Goal: Information Seeking & Learning: Learn about a topic

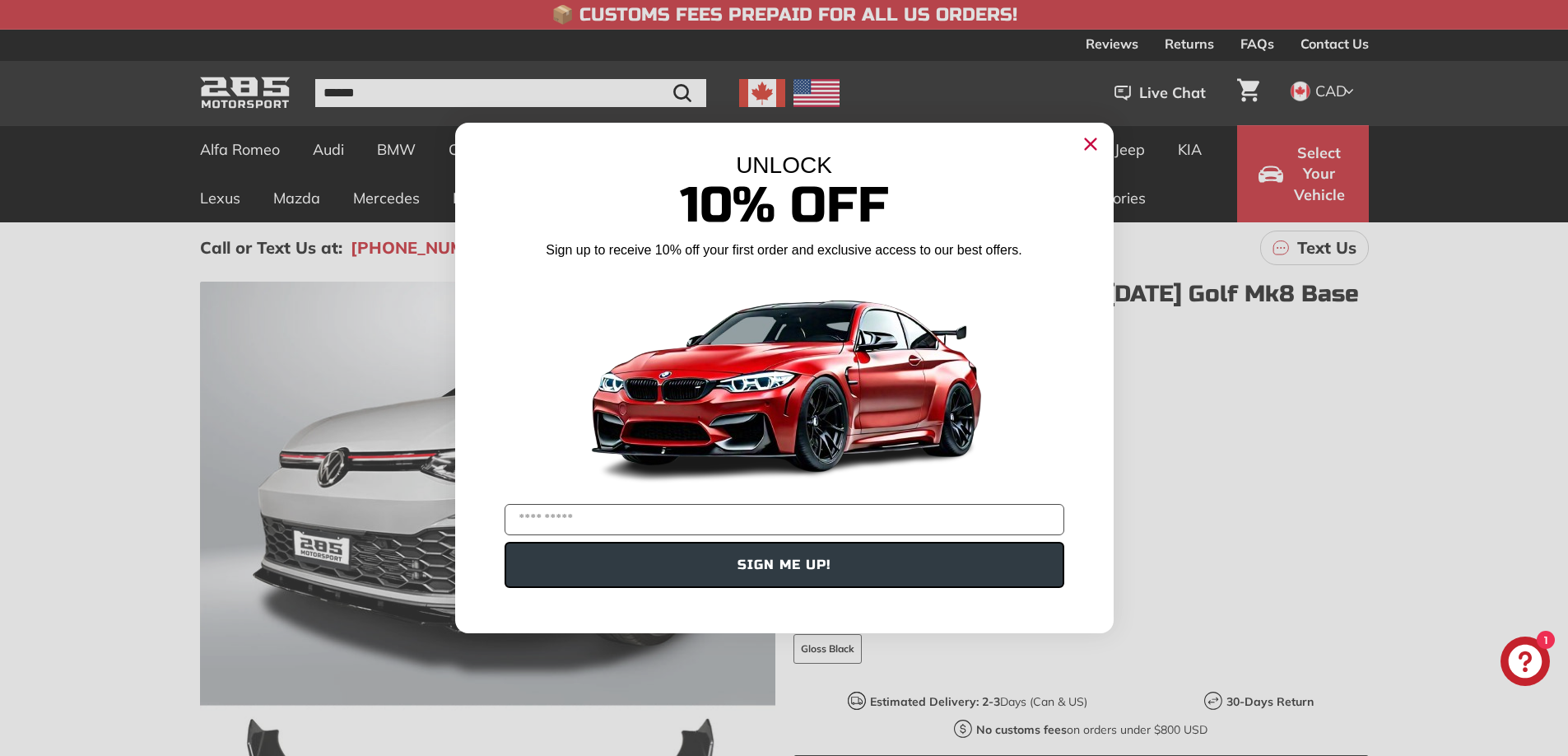
click at [1094, 148] on icon "Close dialog" at bounding box center [1090, 144] width 11 height 11
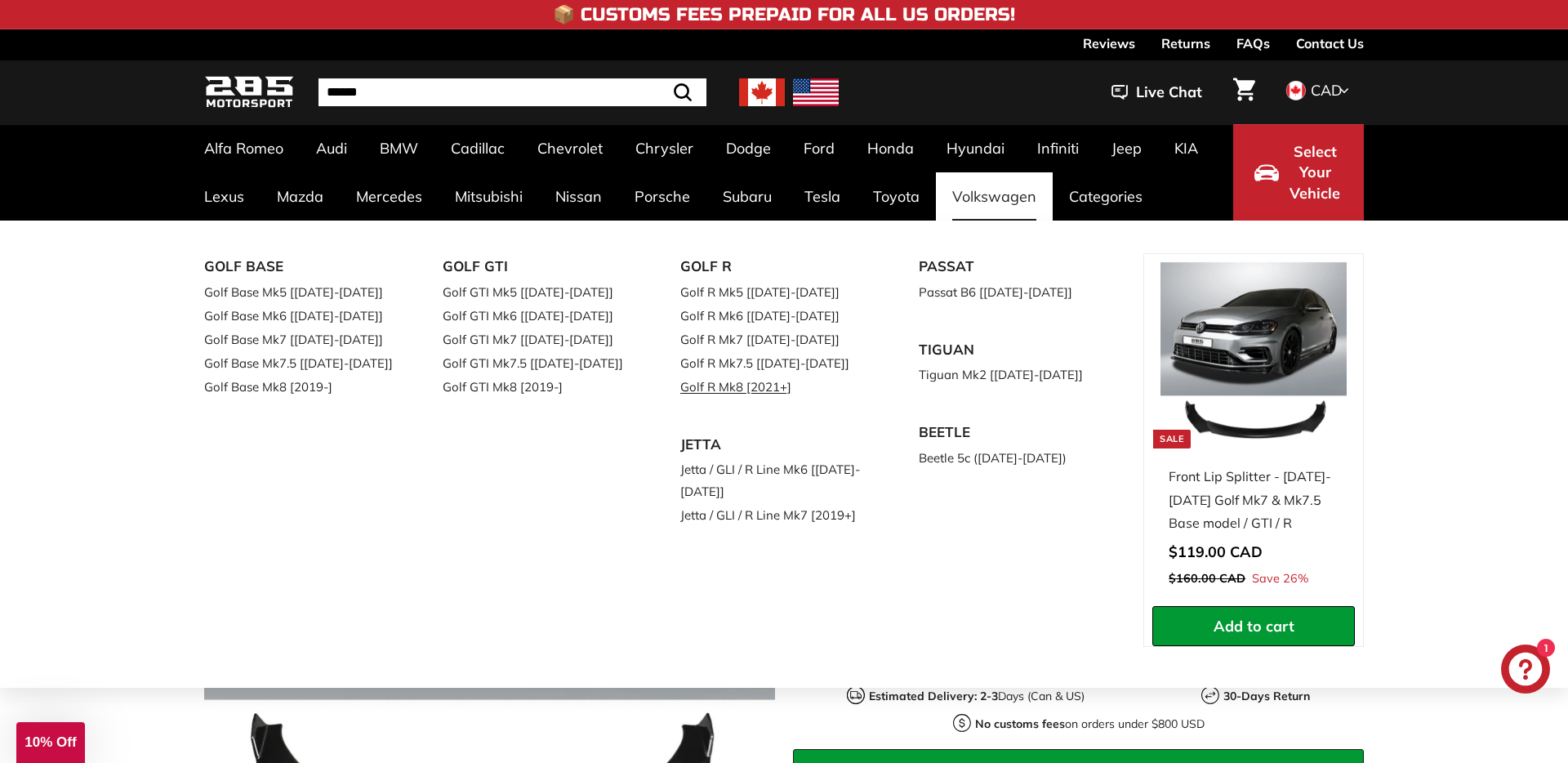
click at [743, 391] on link "Golf R Mk8 [2021+]" at bounding box center [776, 387] width 192 height 23
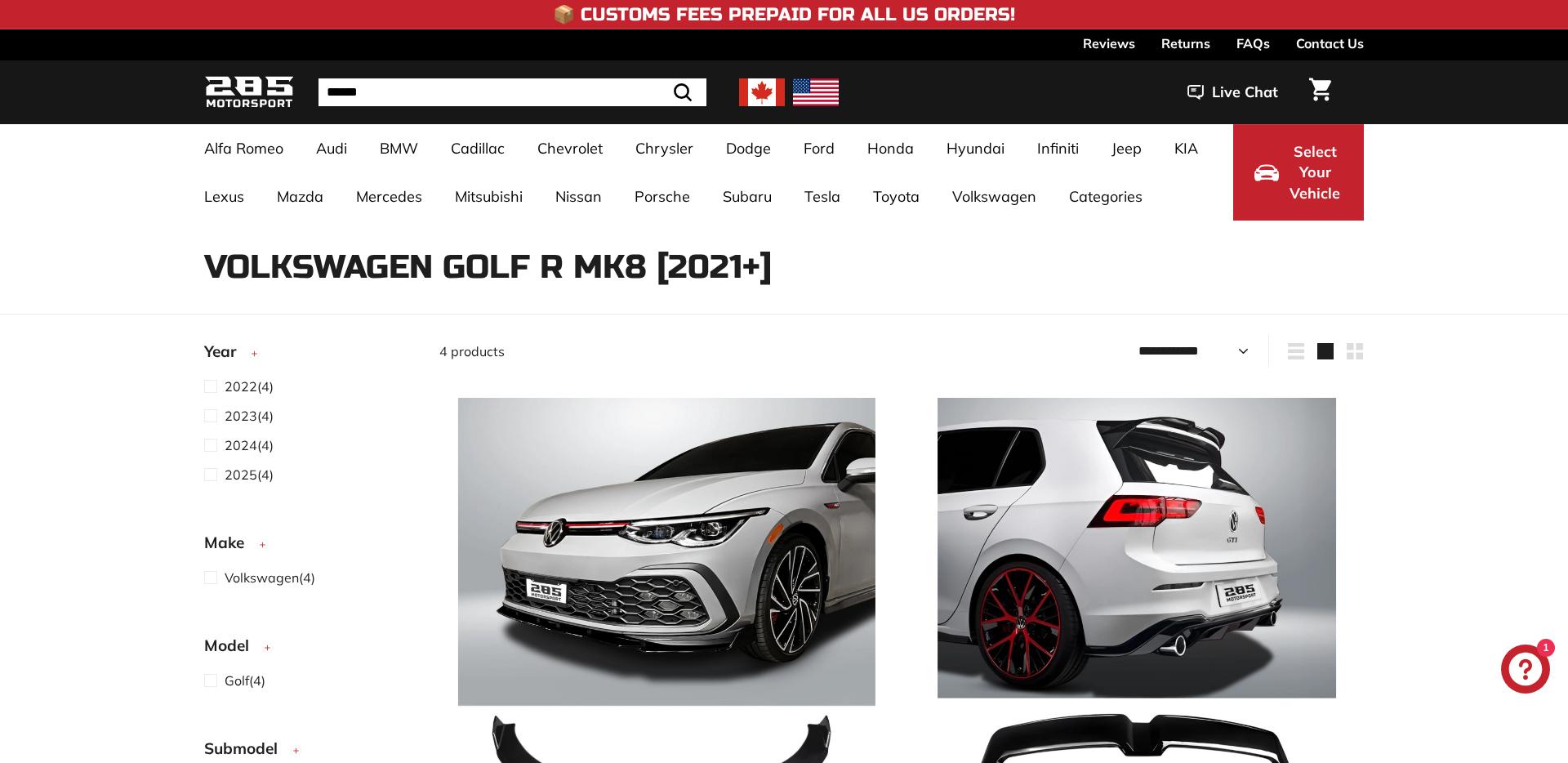
select select "**********"
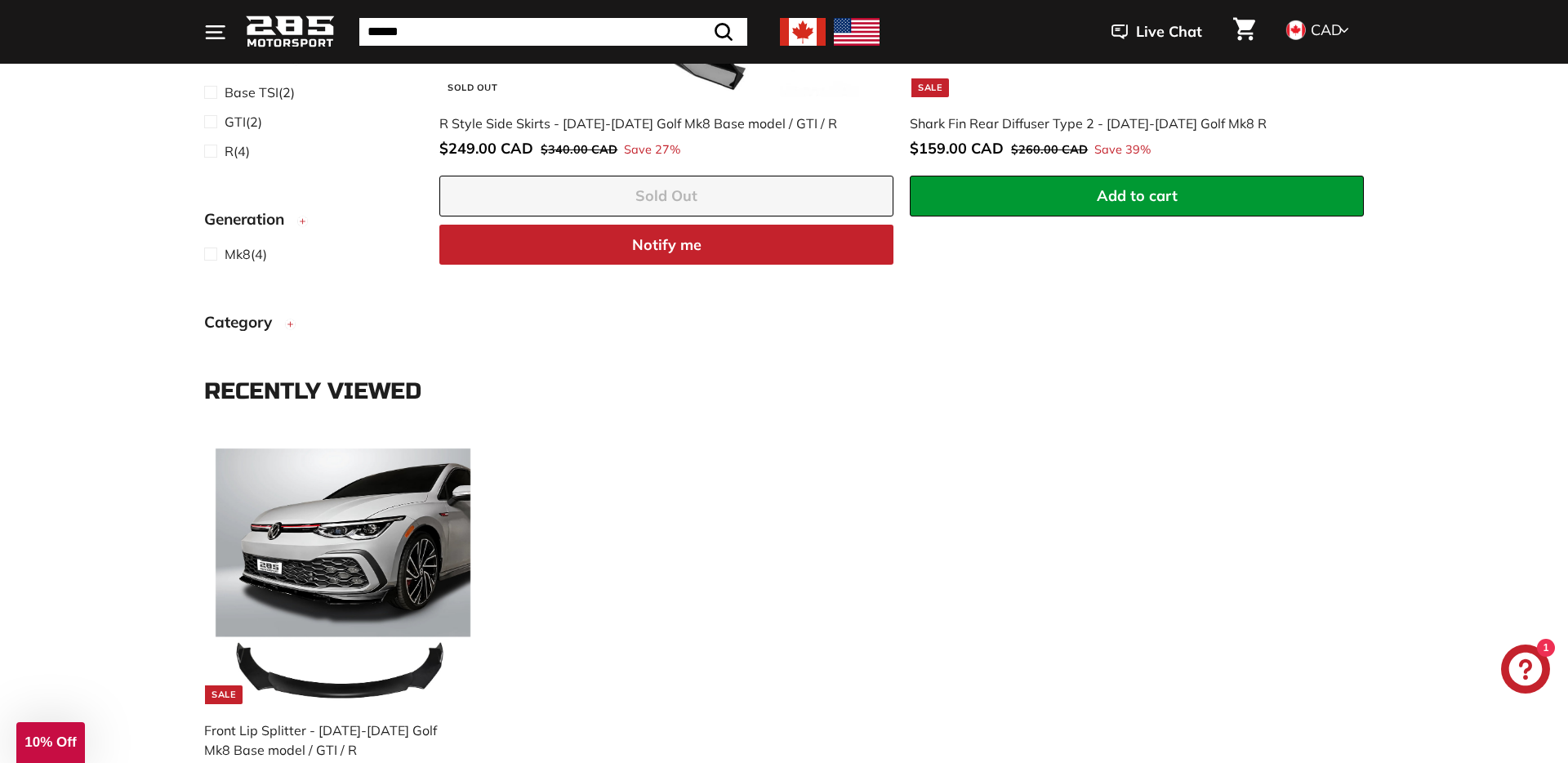
scroll to position [873, 0]
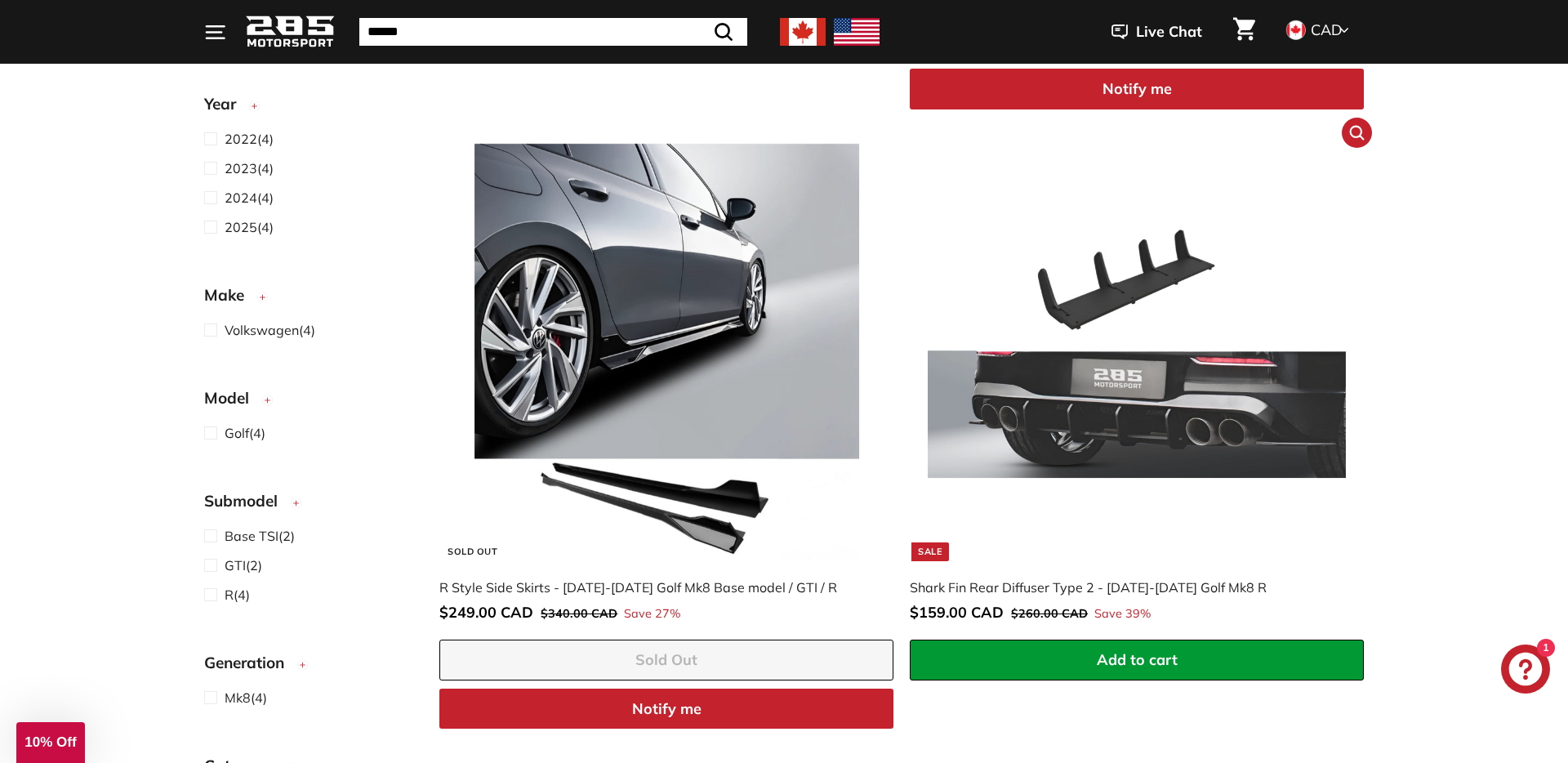
click at [1304, 348] on img at bounding box center [1136, 352] width 418 height 417
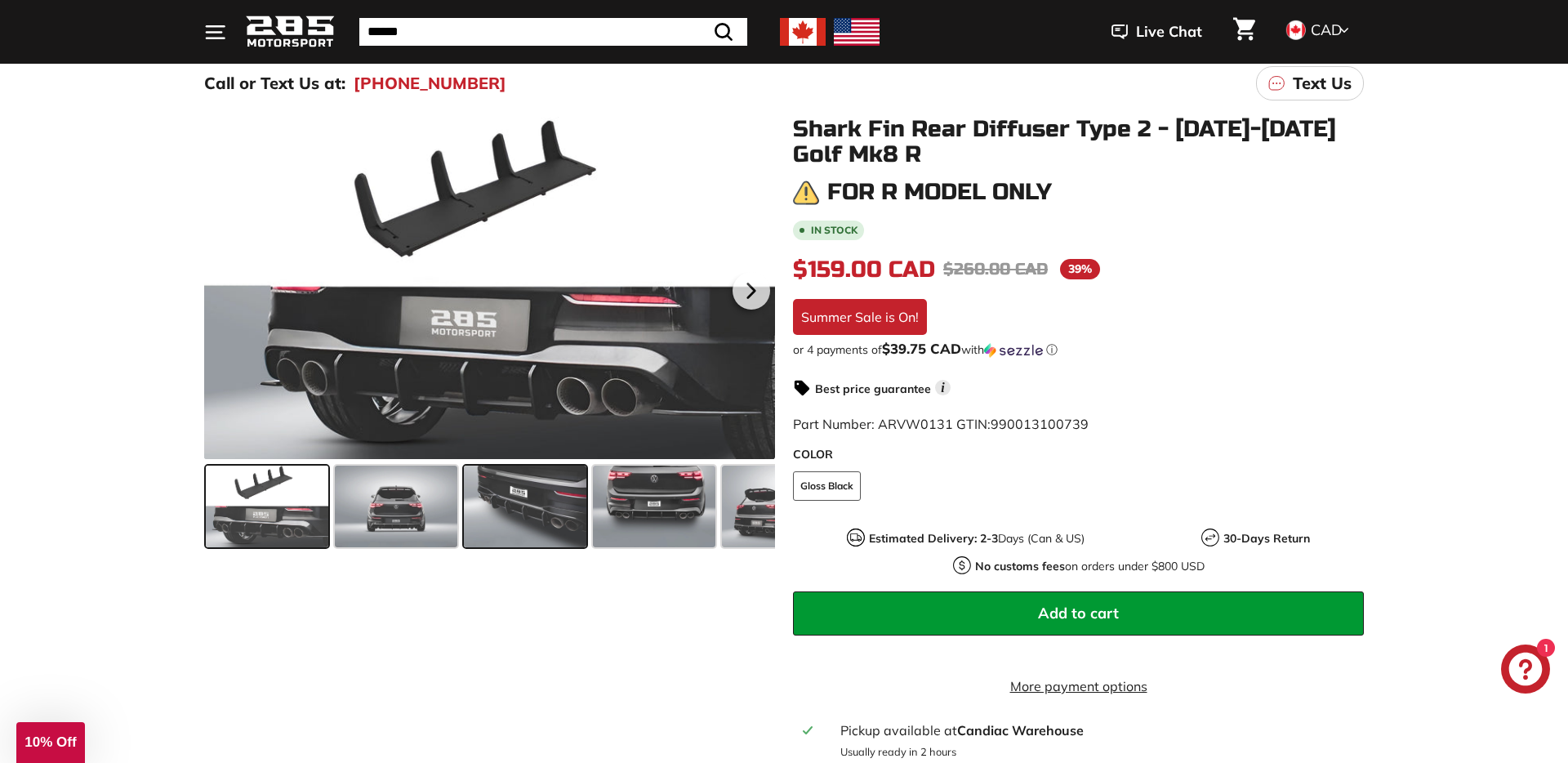
click at [530, 539] on span at bounding box center [525, 506] width 122 height 82
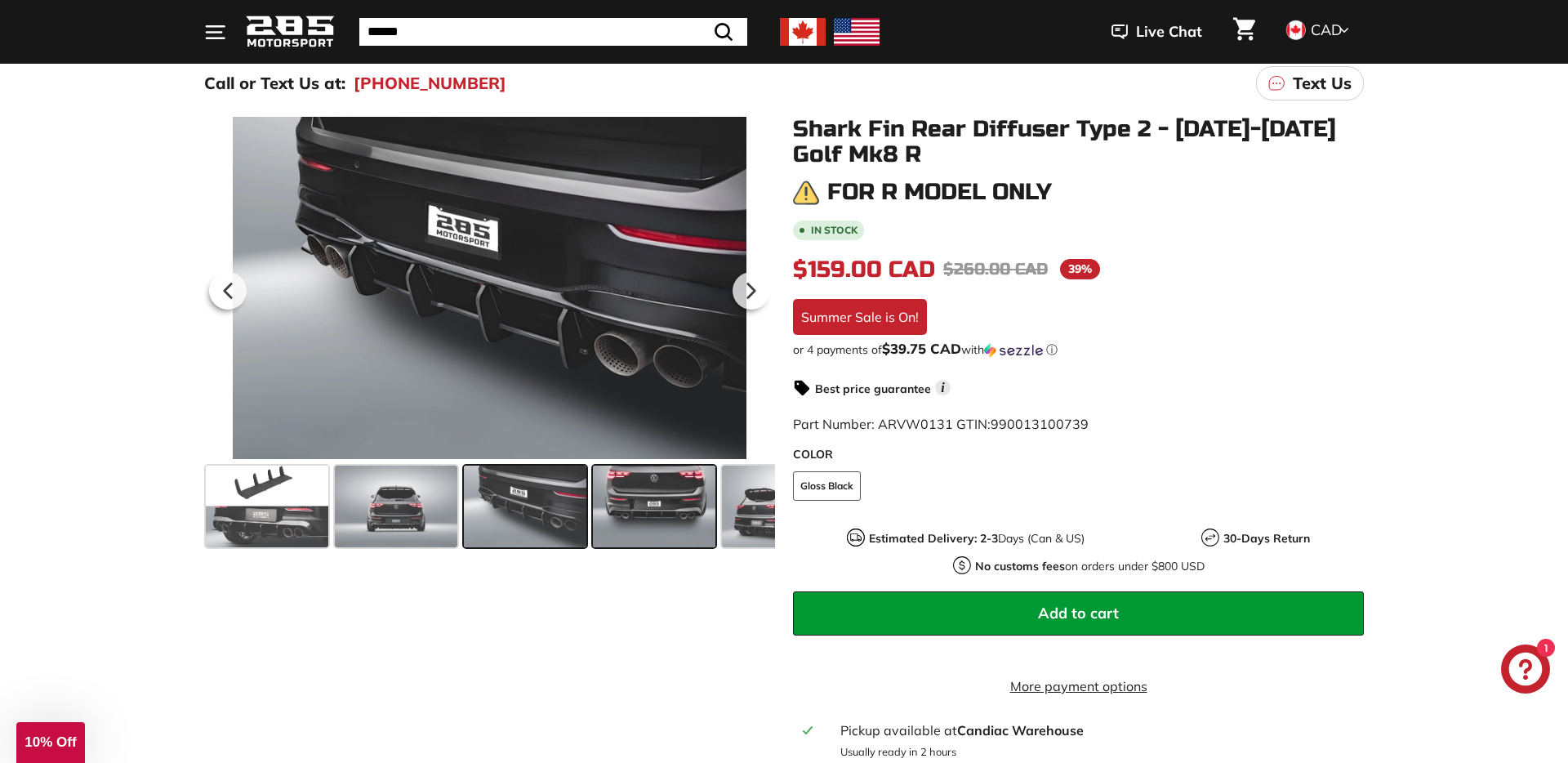
click at [636, 536] on span at bounding box center [654, 506] width 122 height 82
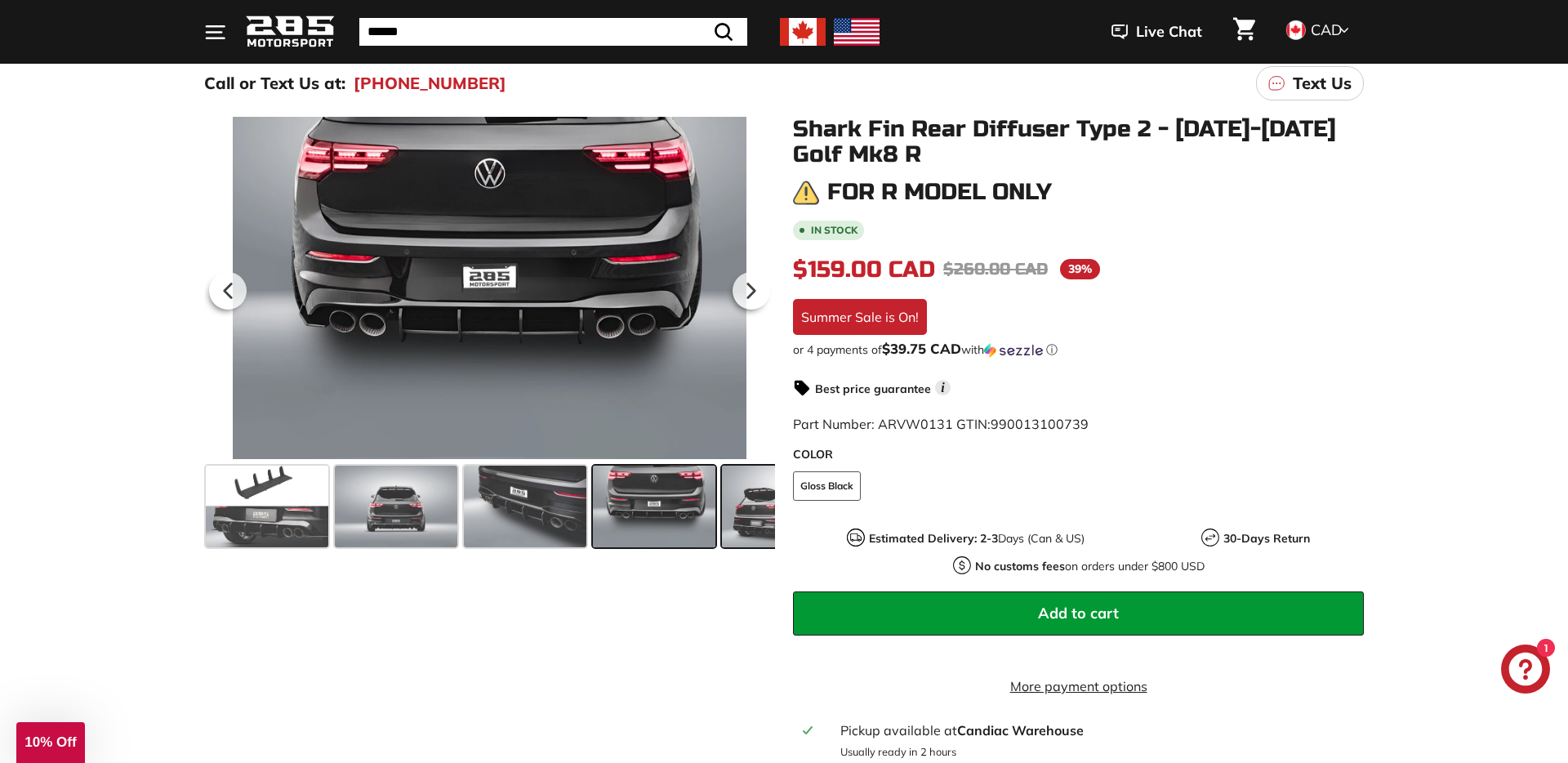
click at [738, 538] on span at bounding box center [783, 506] width 122 height 82
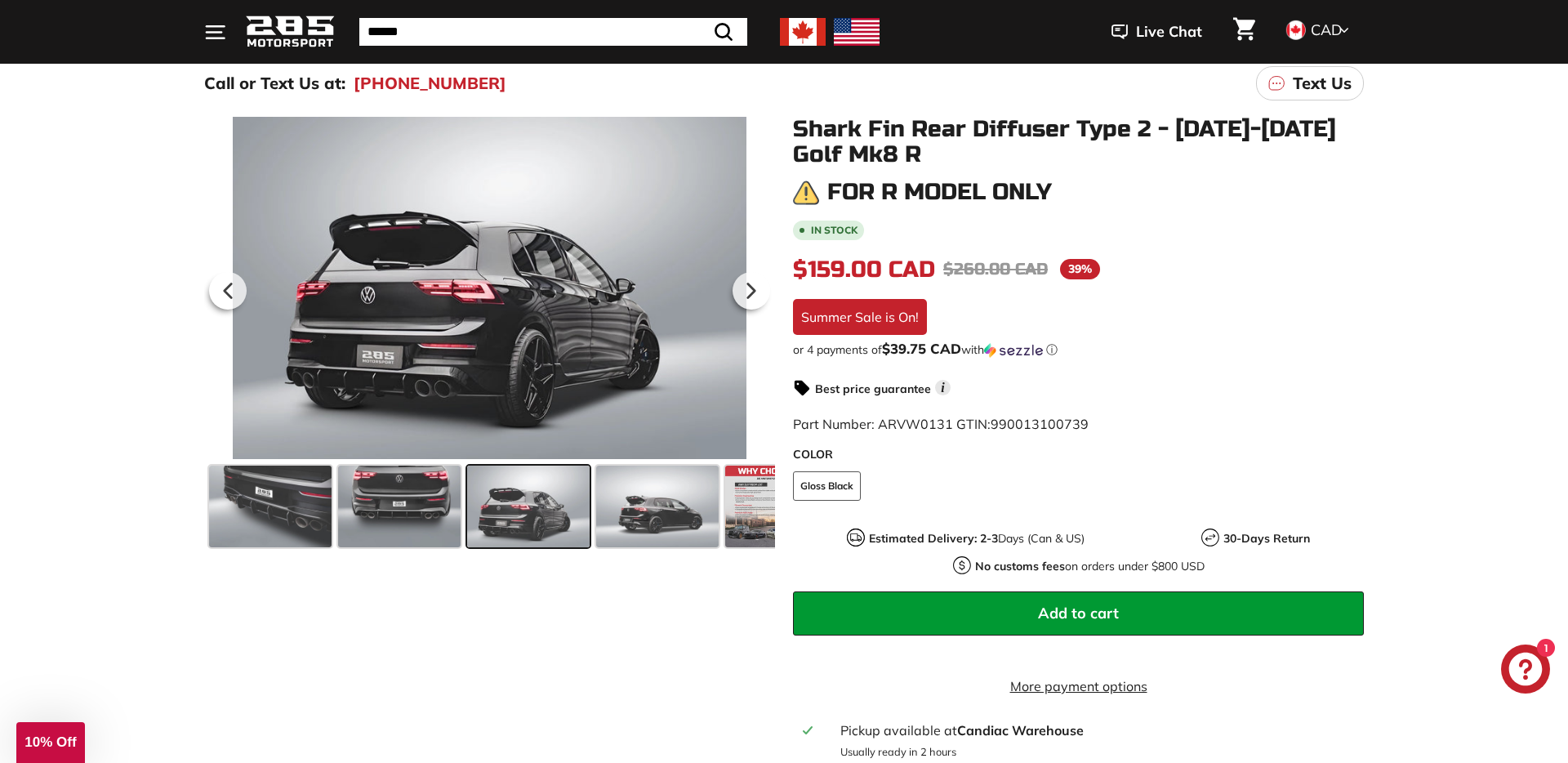
scroll to position [0, 290]
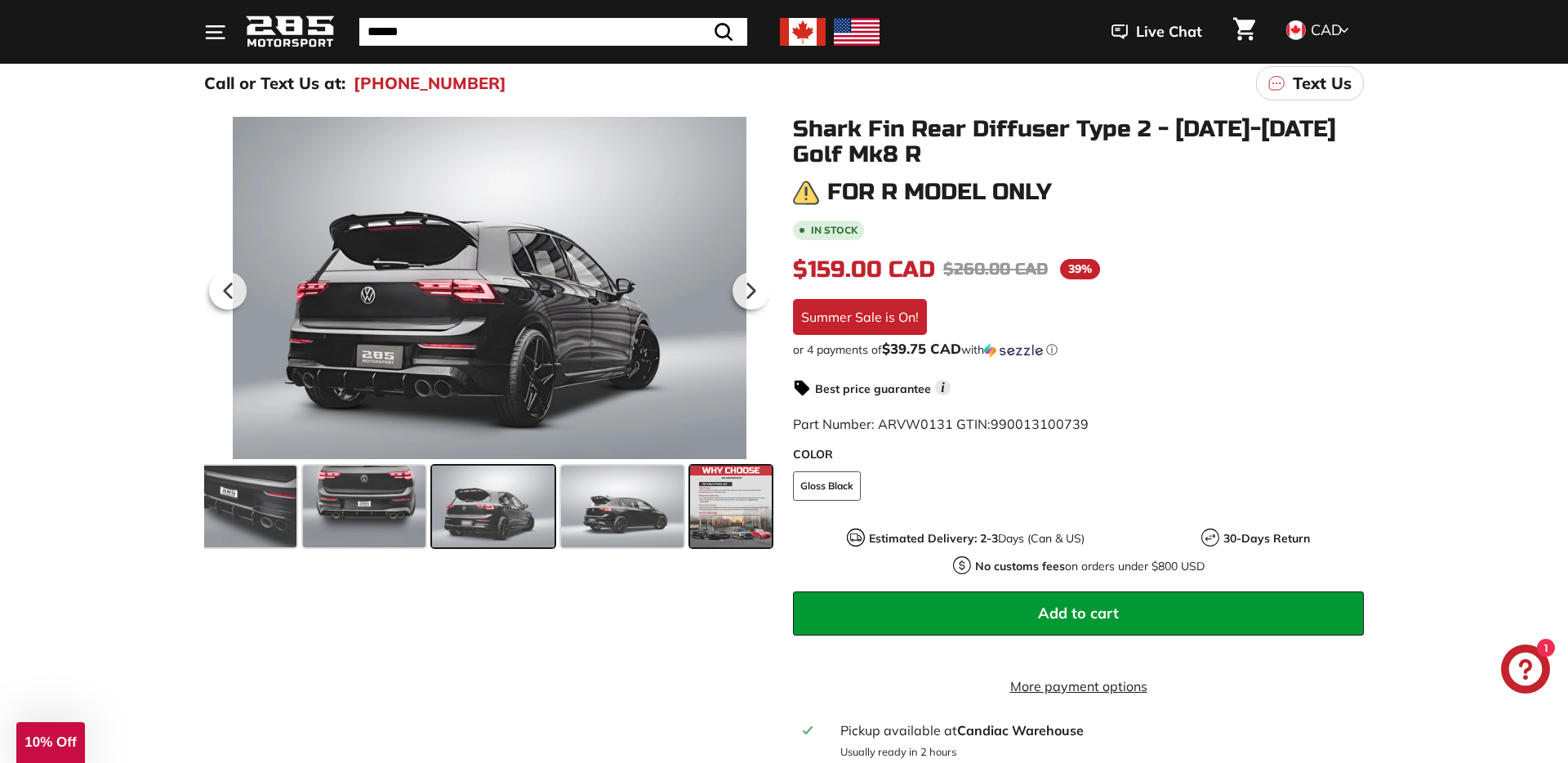
click at [726, 510] on span at bounding box center [731, 506] width 82 height 82
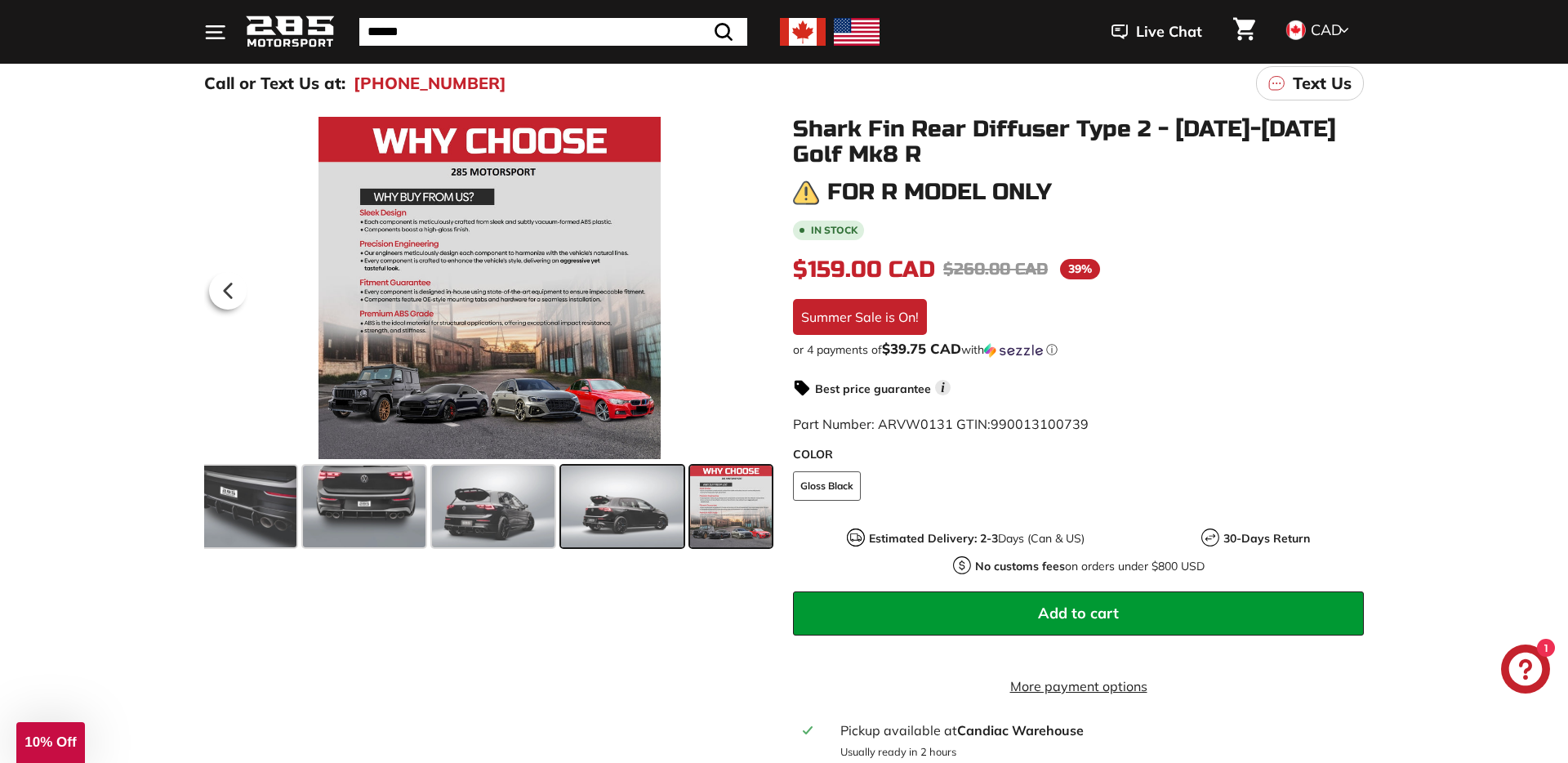
click at [646, 494] on span at bounding box center [622, 506] width 122 height 82
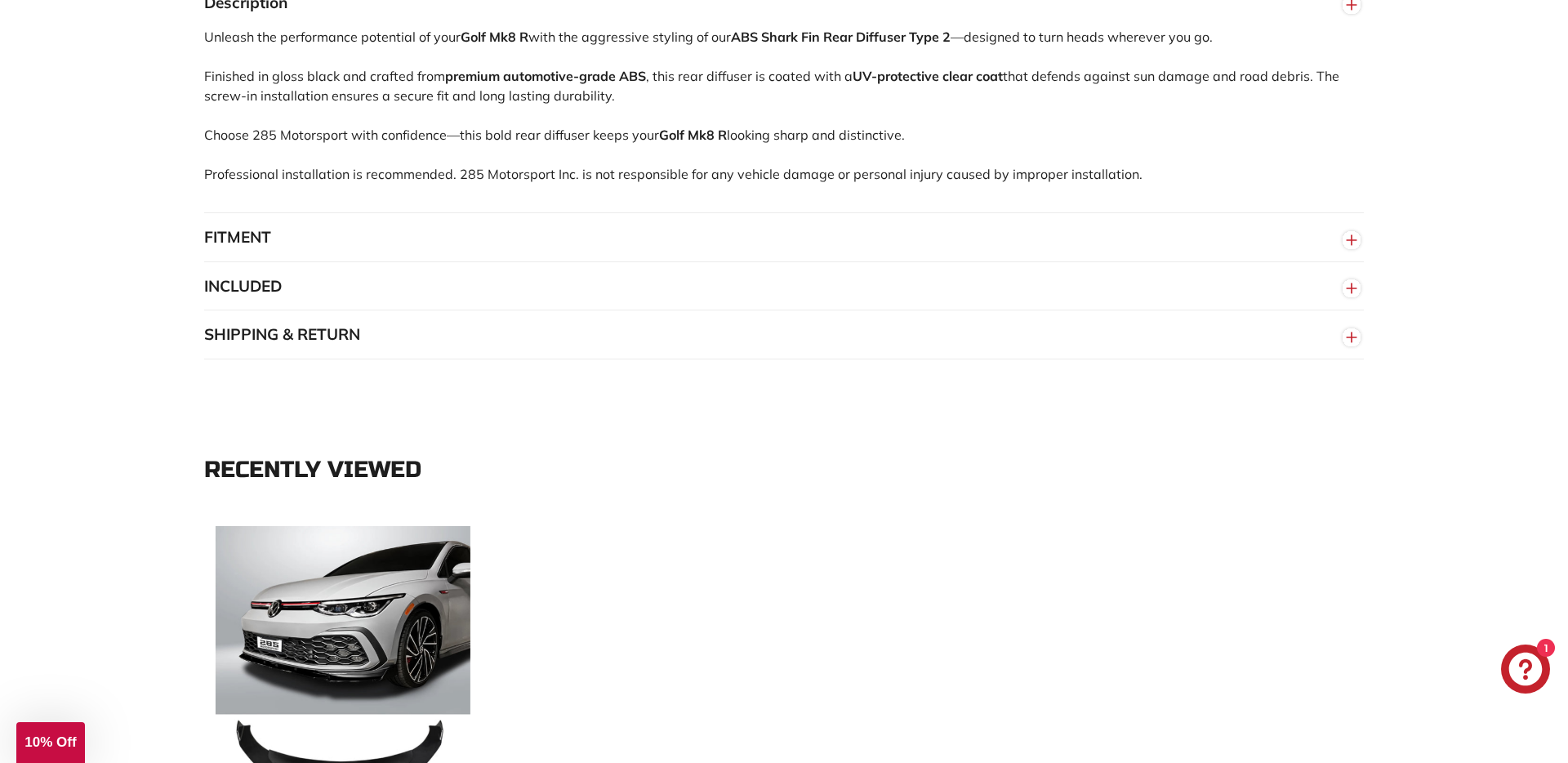
scroll to position [1123, 0]
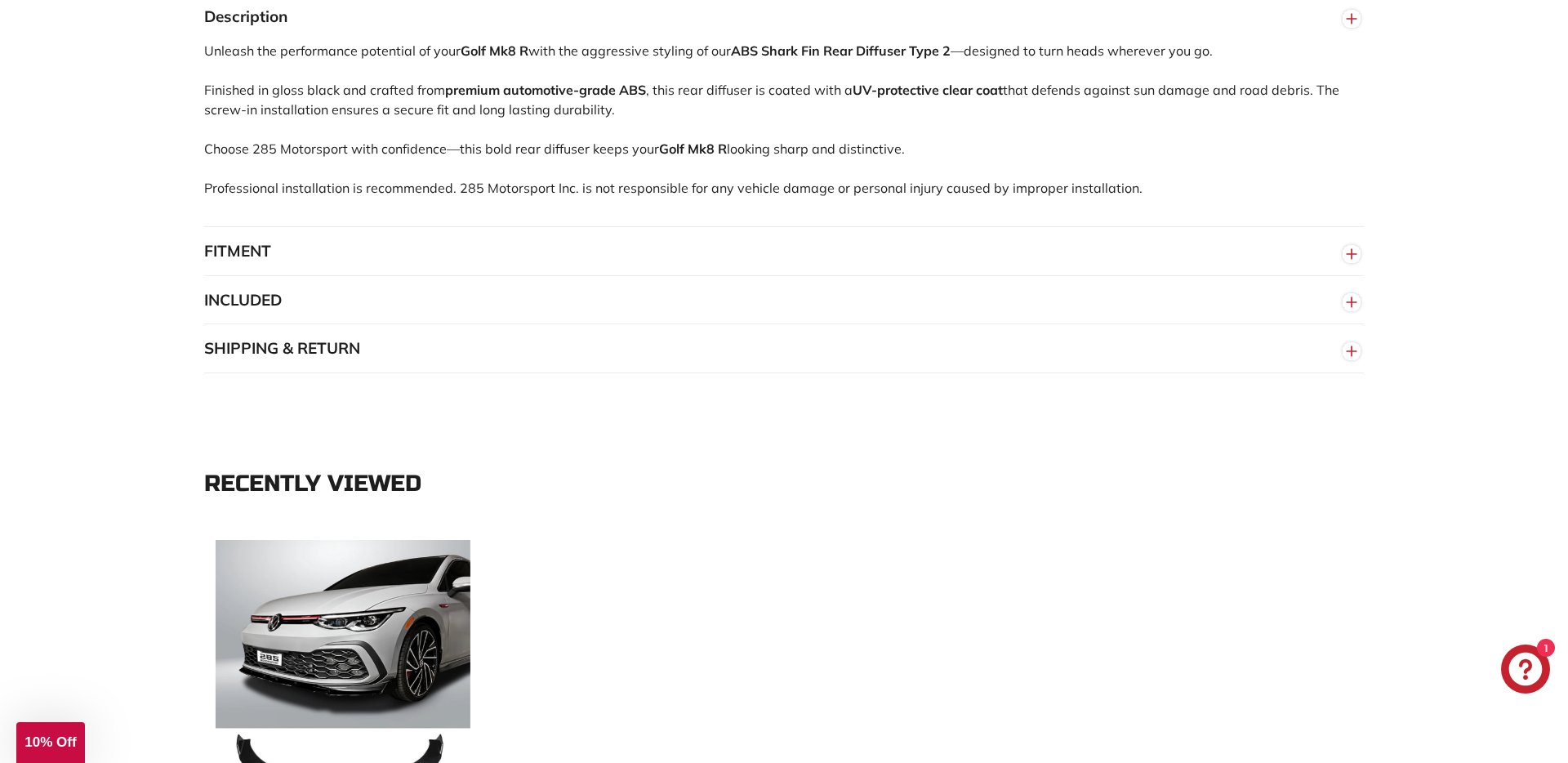
click at [548, 307] on button "INCLUDED" at bounding box center [784, 300] width 1160 height 49
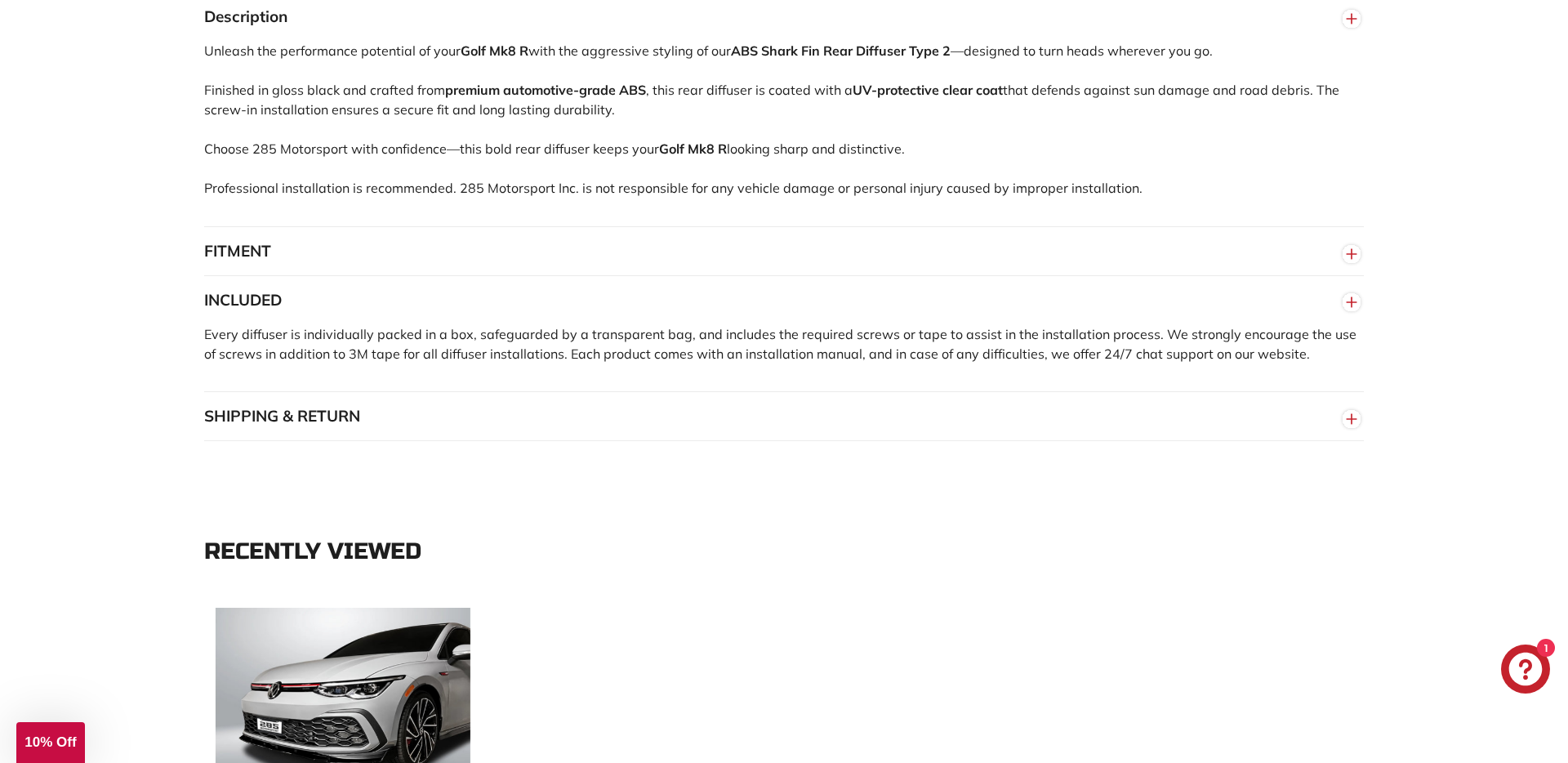
click at [576, 258] on button "FITMENT" at bounding box center [784, 251] width 1160 height 49
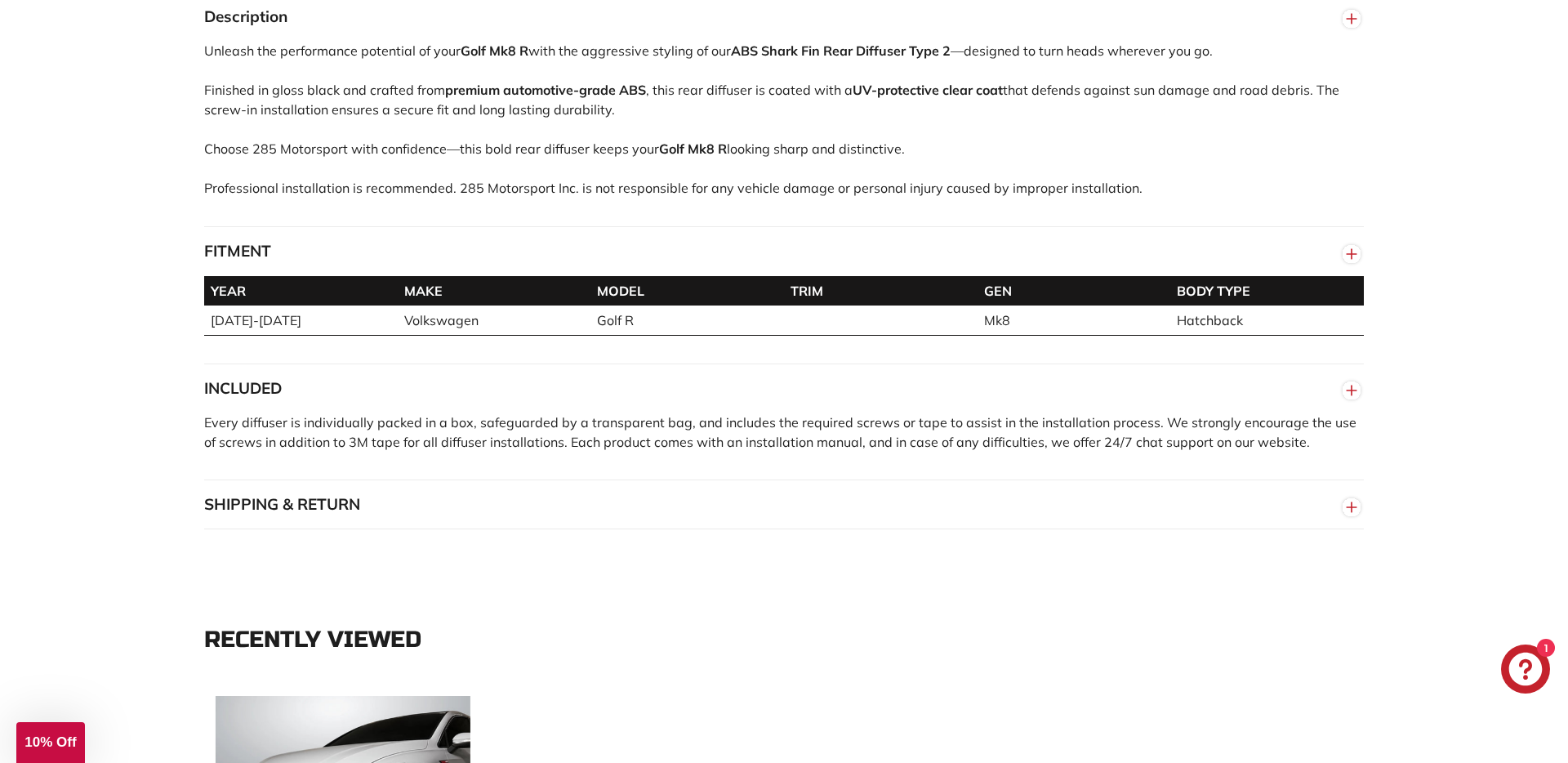
click at [444, 507] on button "SHIPPING & RETURN" at bounding box center [784, 504] width 1160 height 49
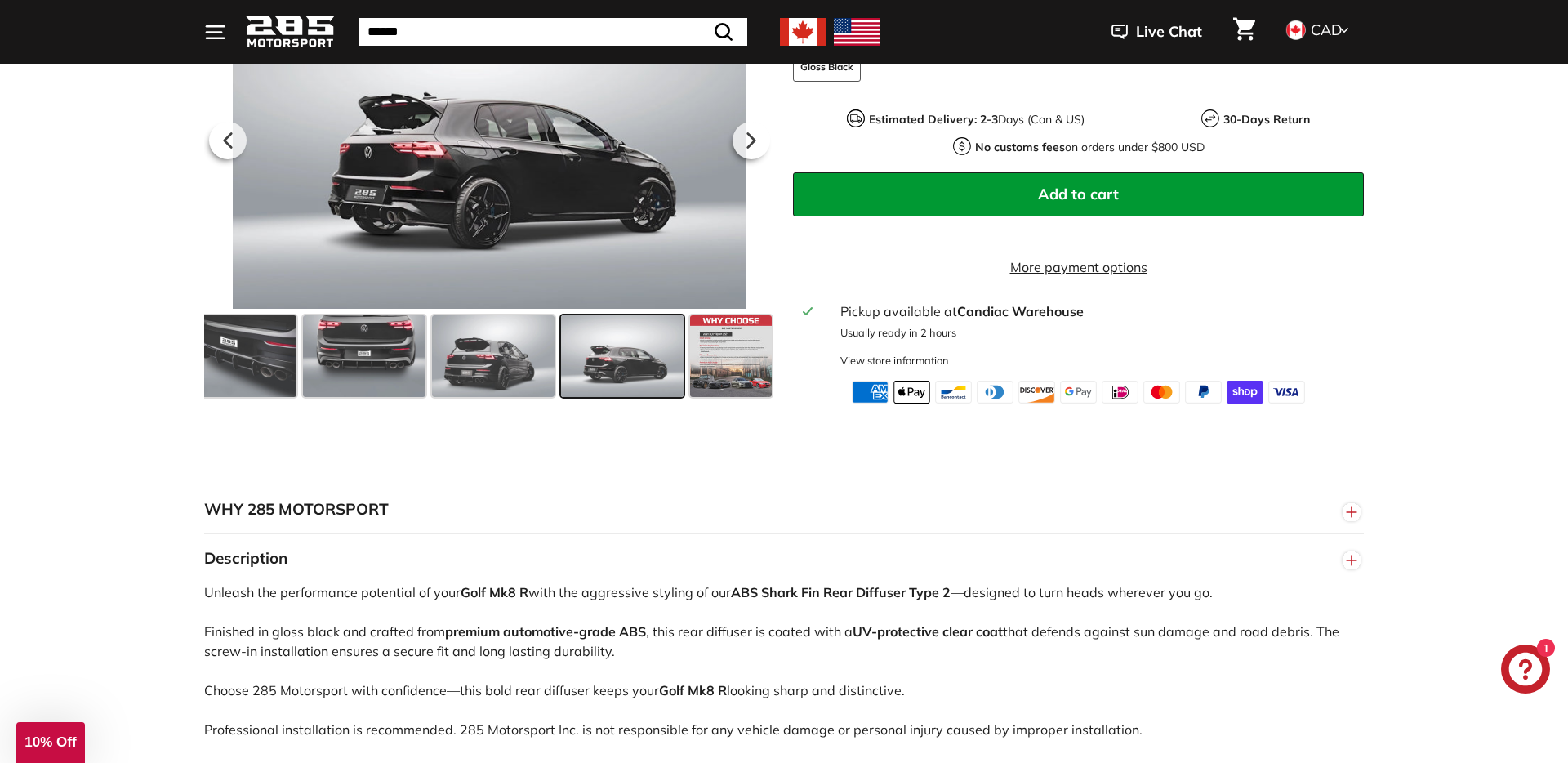
scroll to position [0, 0]
